Goal: Check status: Check status

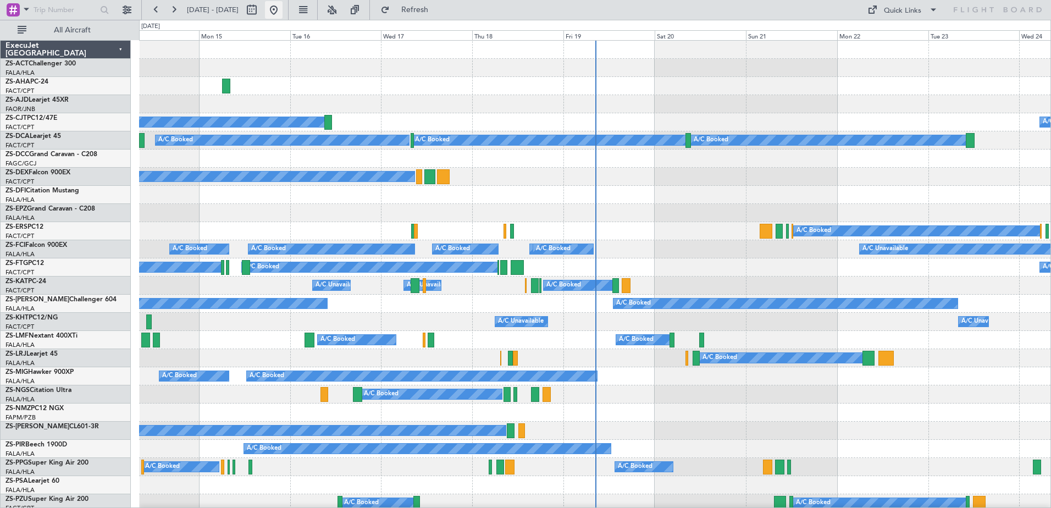
click at [283, 12] on button at bounding box center [274, 10] width 18 height 18
click at [261, 12] on button at bounding box center [252, 10] width 18 height 18
select select "9"
select select "2025"
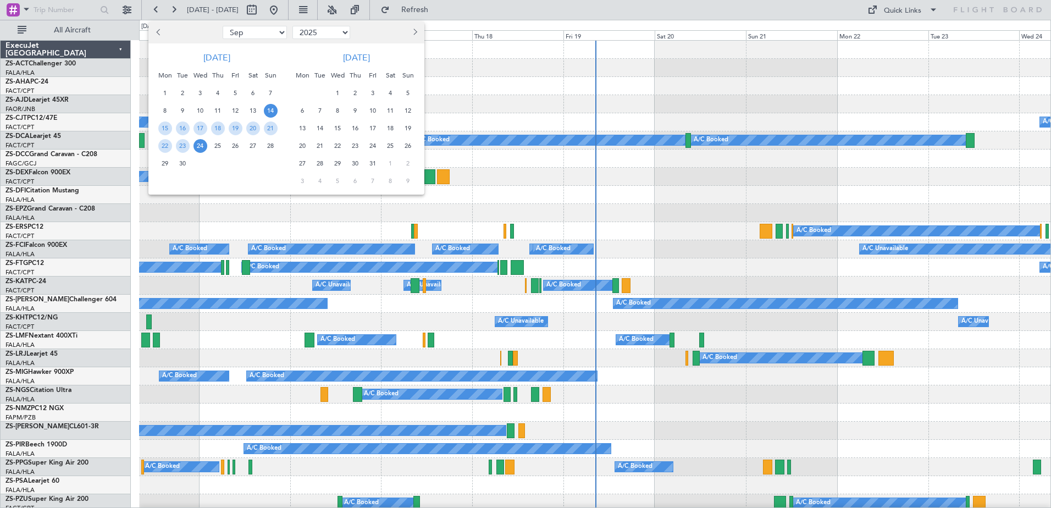
click at [413, 27] on button "Next month" at bounding box center [415, 33] width 12 height 18
click at [360, 91] on span "1" at bounding box center [356, 93] width 14 height 14
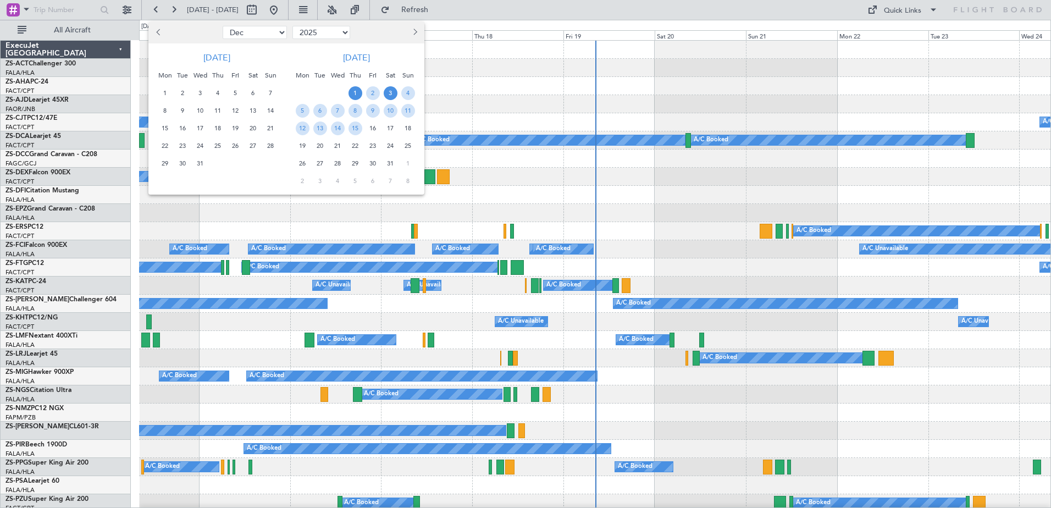
click at [388, 92] on span "3" at bounding box center [391, 93] width 14 height 14
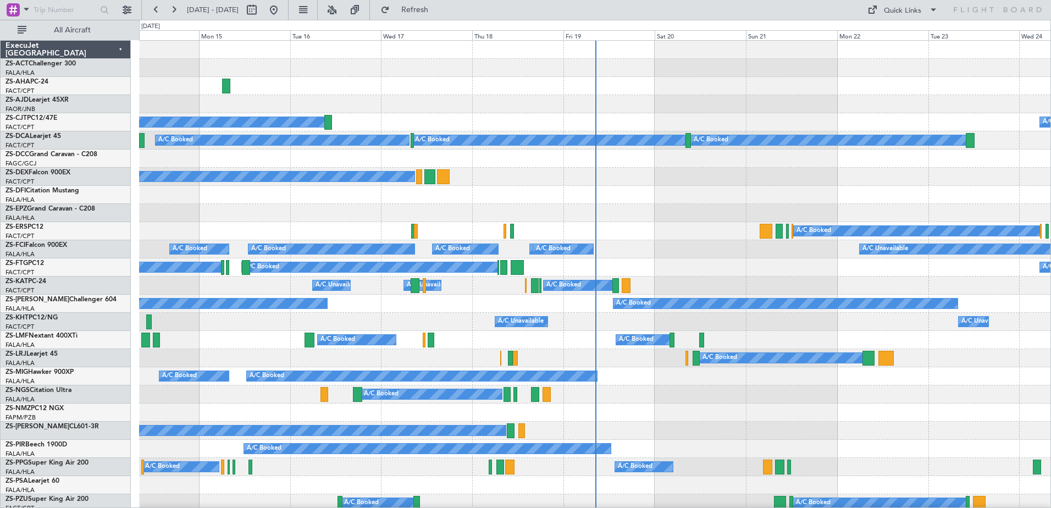
select select "1"
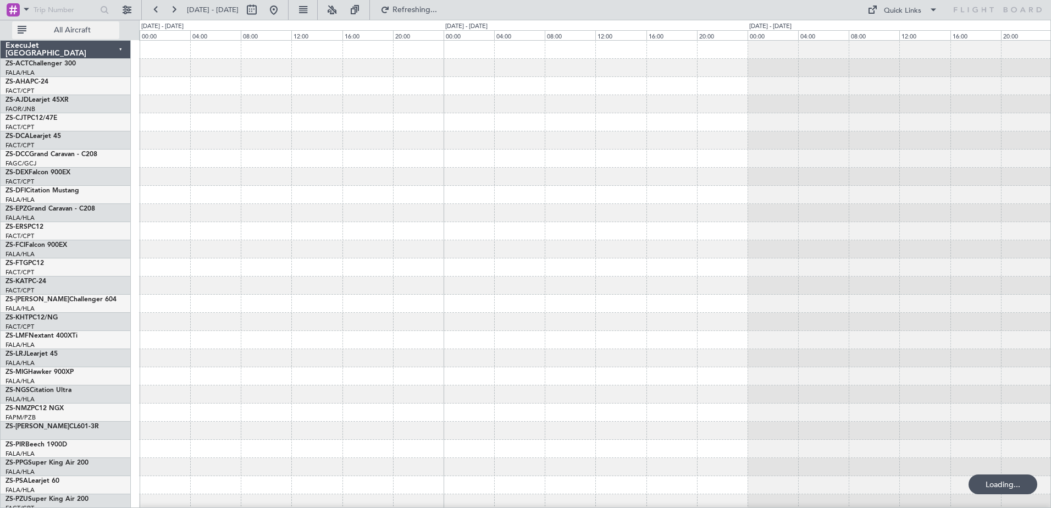
click at [73, 31] on span "All Aircraft" at bounding box center [72, 30] width 87 height 8
